Goal: Transaction & Acquisition: Subscribe to service/newsletter

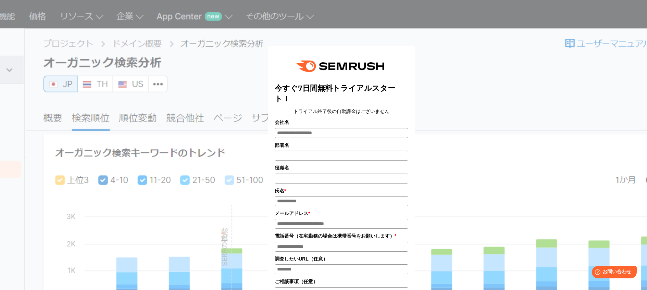
click at [425, 94] on div "今すぐ7日間無料トライアルスタート！ トライアル終了後の自動課金はございません 会社名 部署名 *" at bounding box center [341, 224] width 343 height 431
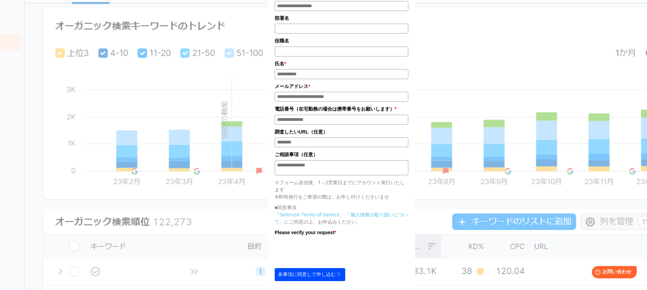
scroll to position [51, 0]
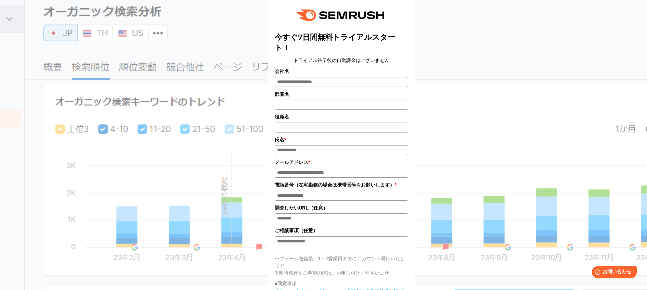
click at [302, 155] on input "氏名*" at bounding box center [342, 150] width 134 height 10
type input "****"
type input "*"
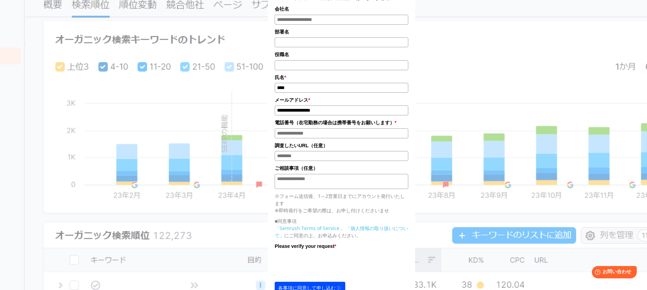
scroll to position [150, 0]
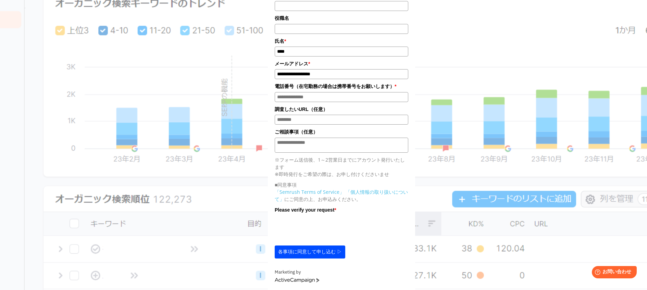
type input "**********"
click at [300, 257] on button "各事項に同意して申し込む ▷" at bounding box center [310, 252] width 71 height 13
click at [293, 100] on input "電話番号*" at bounding box center [342, 97] width 134 height 10
type input "*"
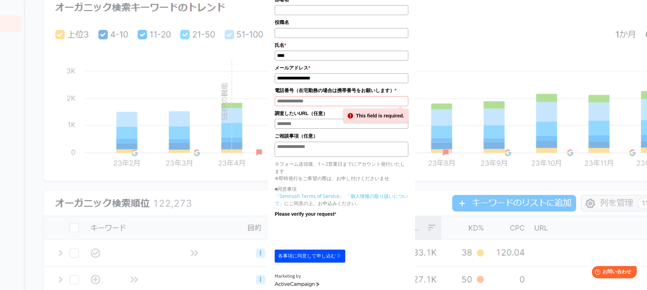
click at [225, 224] on div "今すぐ7日間無料トライアルスタート！ トライアル終了後の自動課金はございません 会社名 部署名 *" at bounding box center [341, 78] width 343 height 431
